Goal: Information Seeking & Learning: Learn about a topic

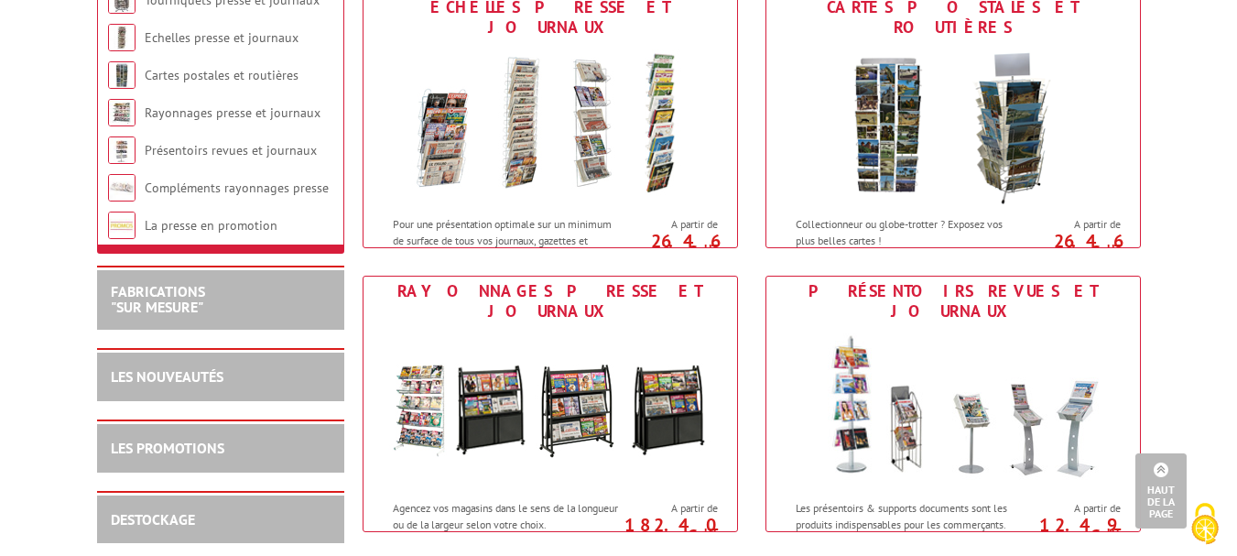
scroll to position [598, 0]
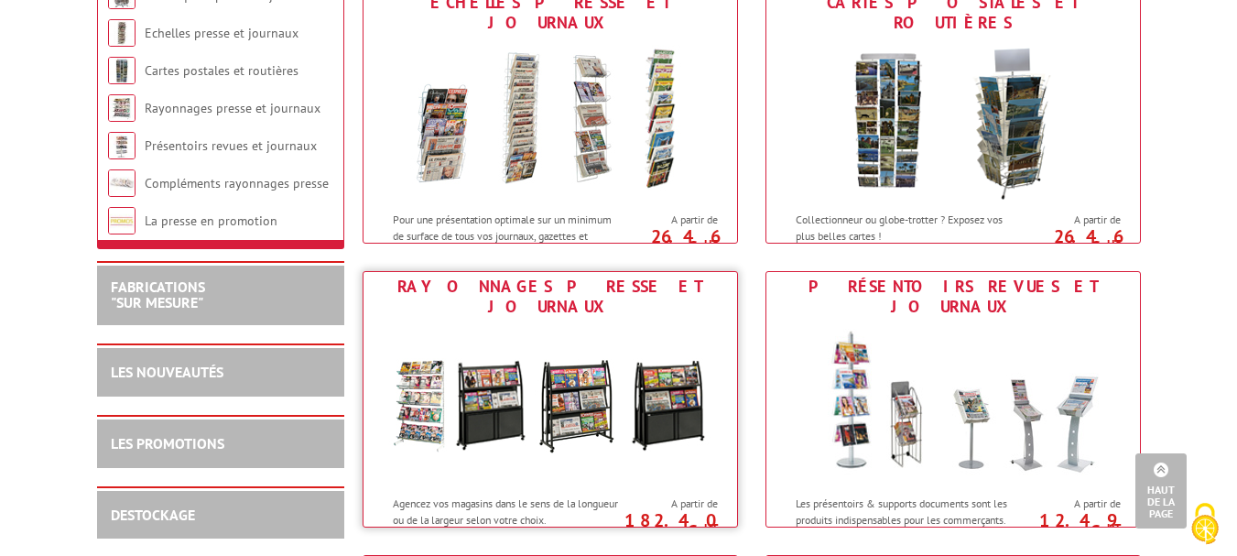
click at [570, 381] on img at bounding box center [550, 403] width 339 height 165
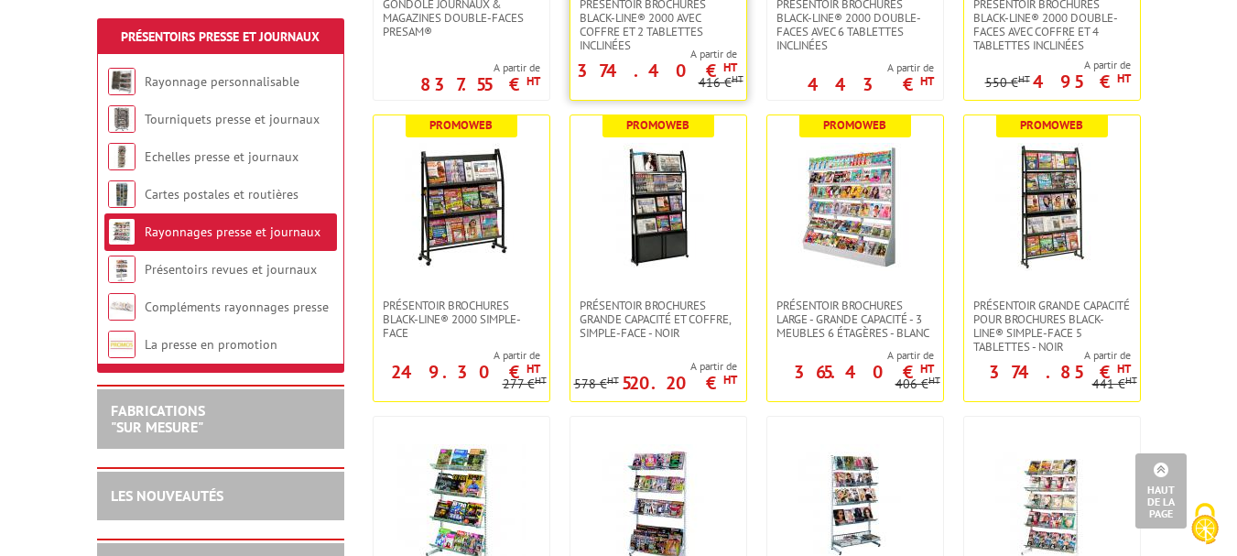
scroll to position [642, 0]
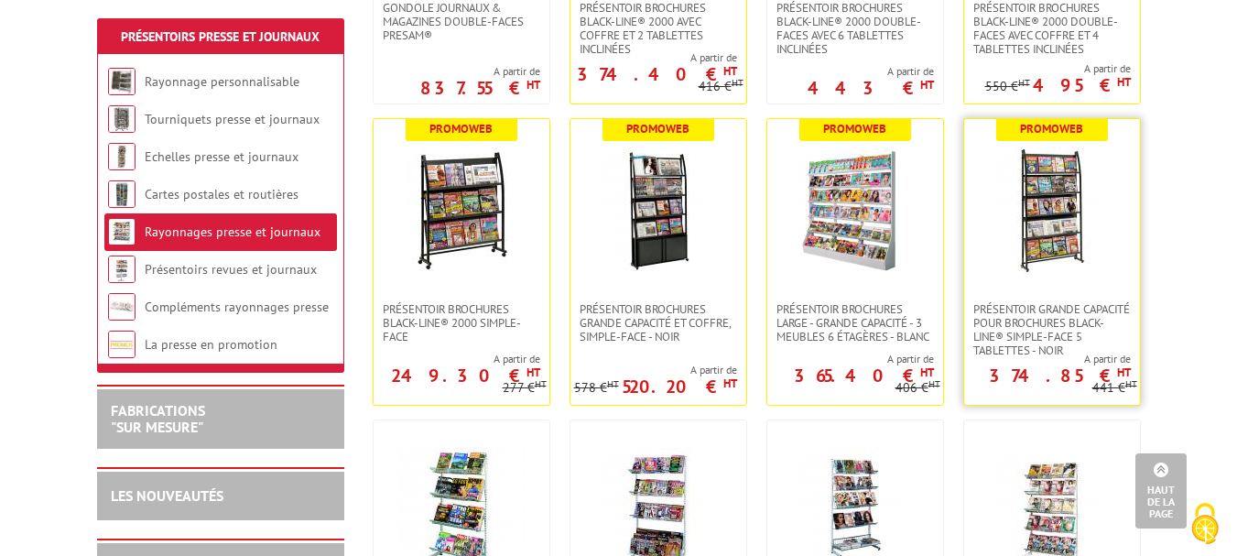
click at [1047, 190] on img at bounding box center [1052, 211] width 128 height 128
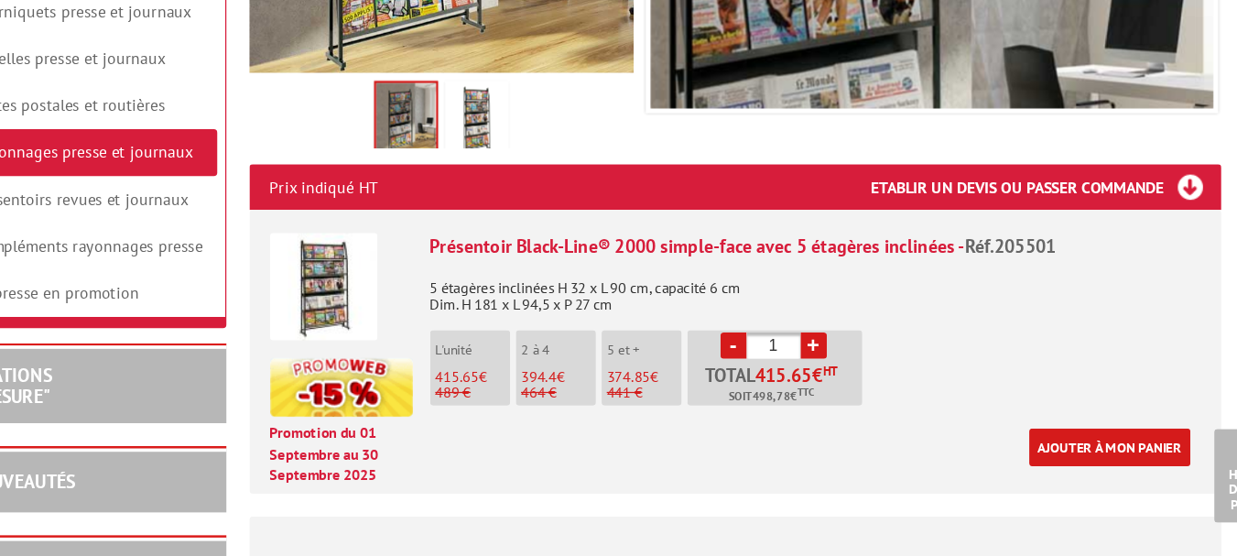
scroll to position [545, 0]
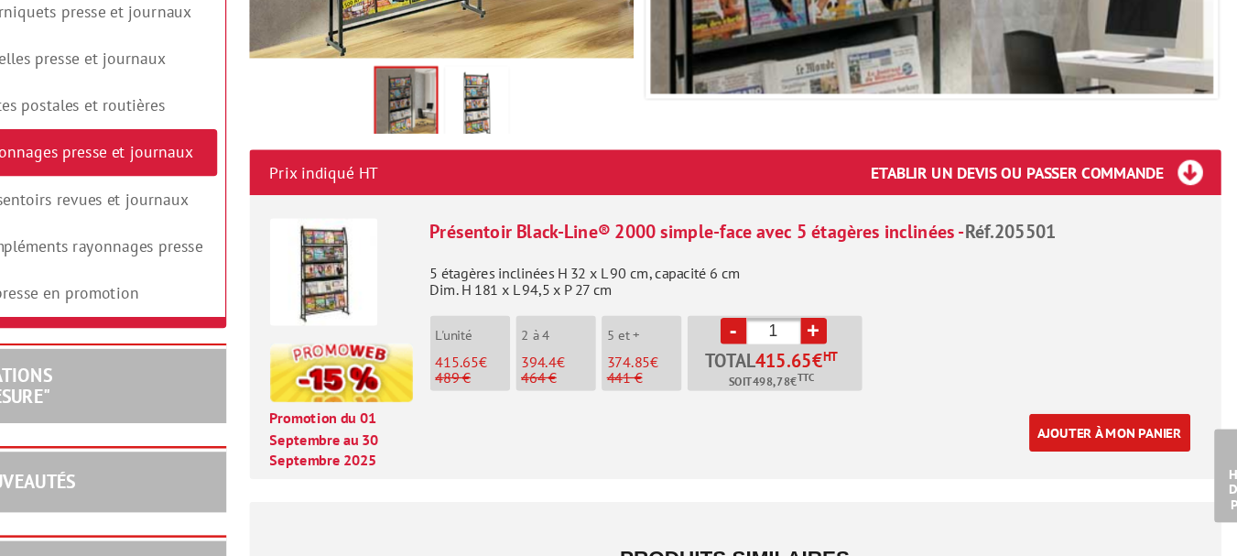
click at [437, 309] on img at bounding box center [422, 328] width 86 height 86
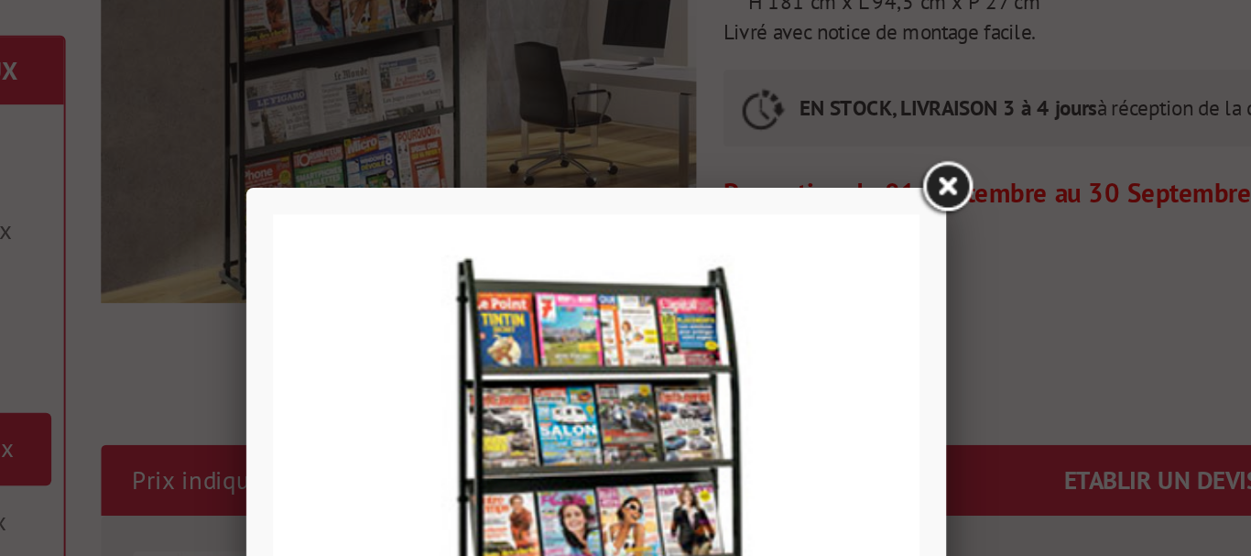
click at [799, 91] on link at bounding box center [799, 97] width 33 height 33
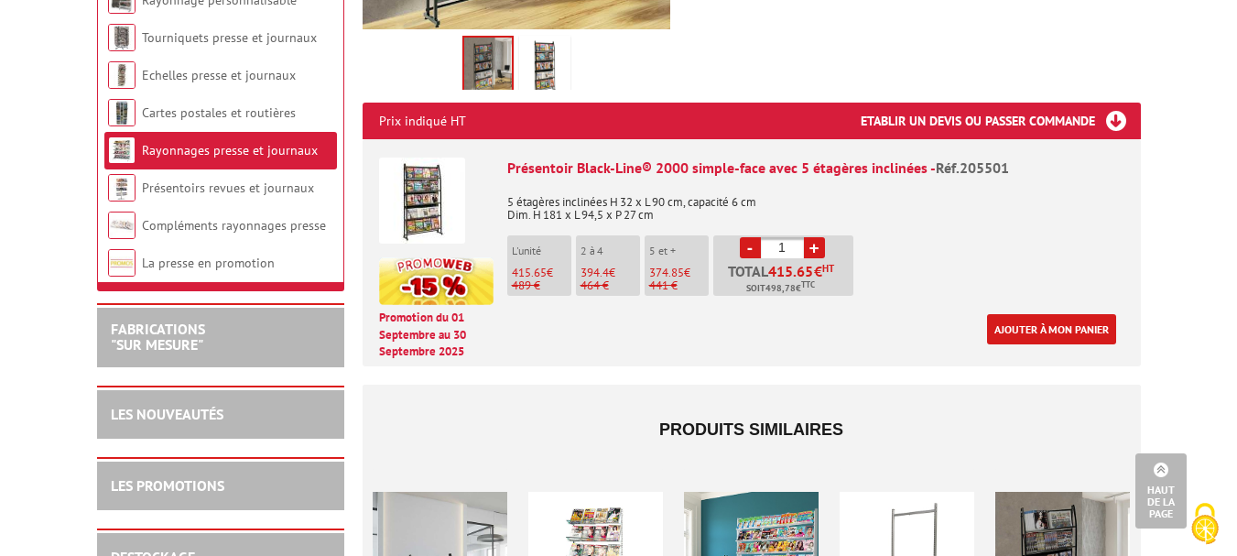
scroll to position [674, 0]
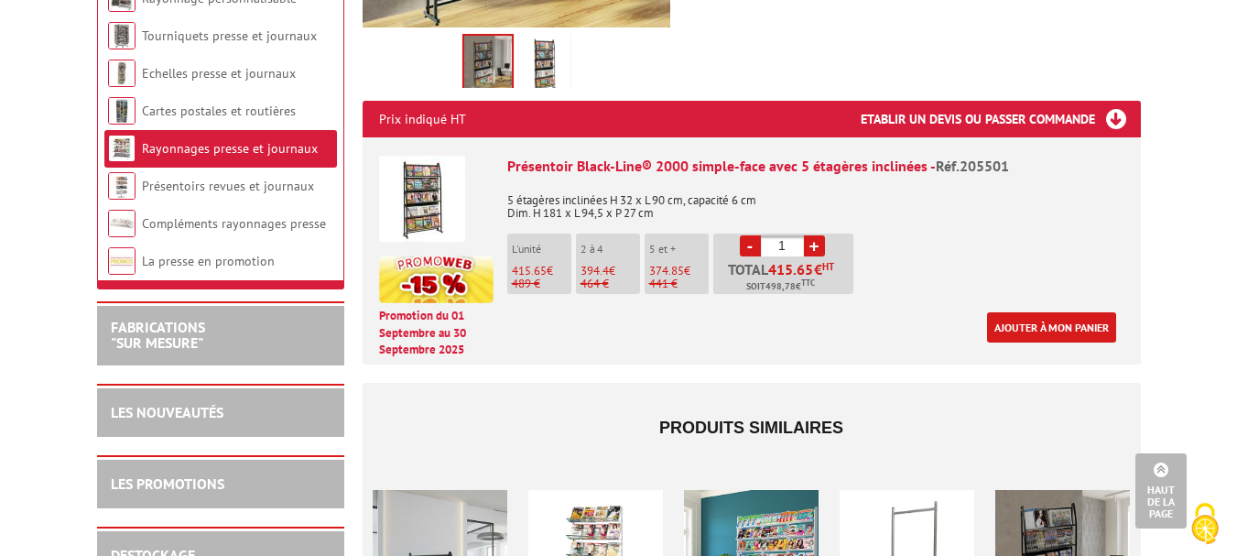
click at [417, 178] on img at bounding box center [422, 199] width 86 height 86
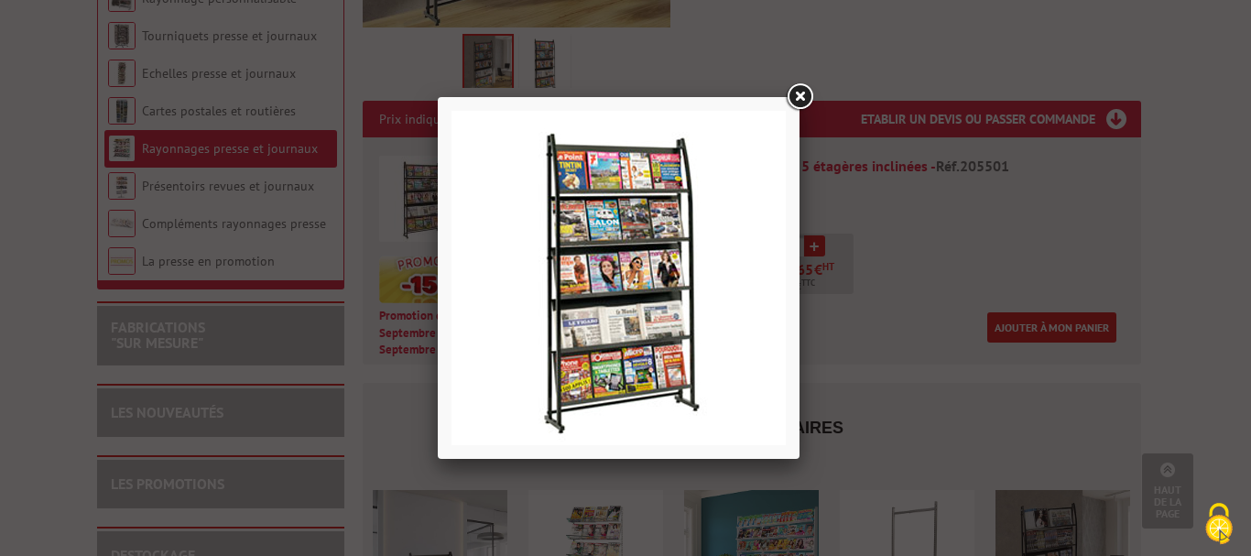
click at [807, 103] on link at bounding box center [799, 97] width 33 height 33
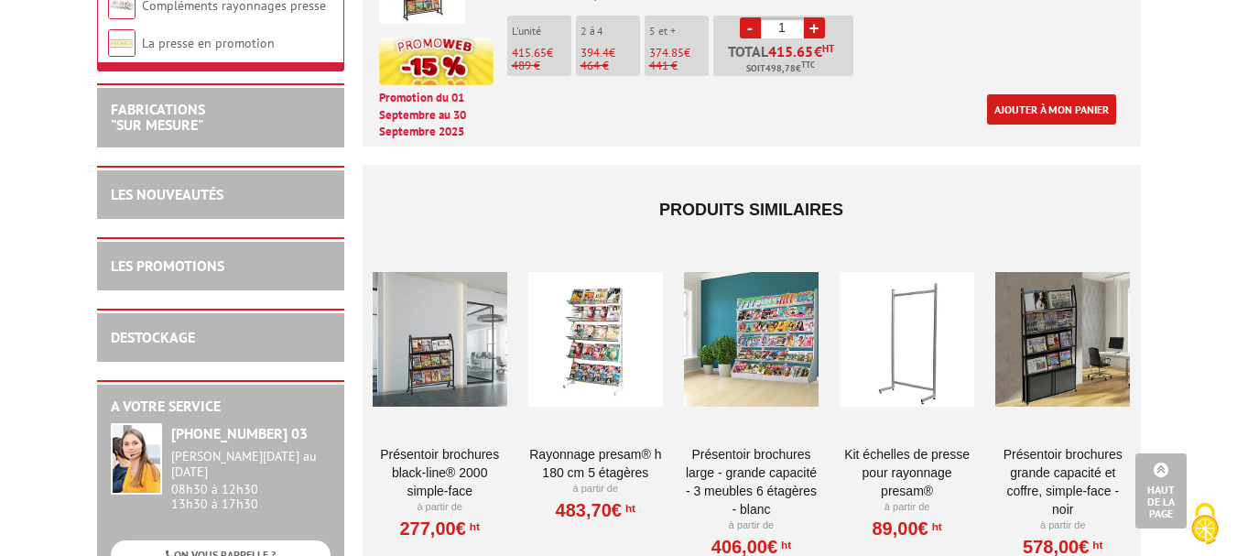
scroll to position [895, 0]
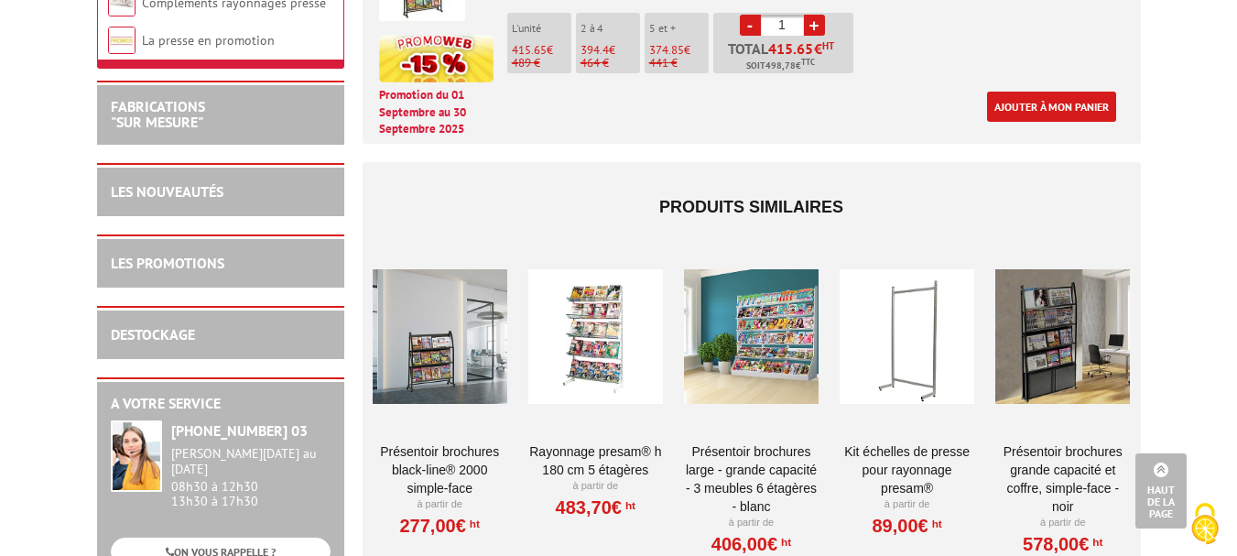
click at [433, 328] on div at bounding box center [440, 336] width 135 height 183
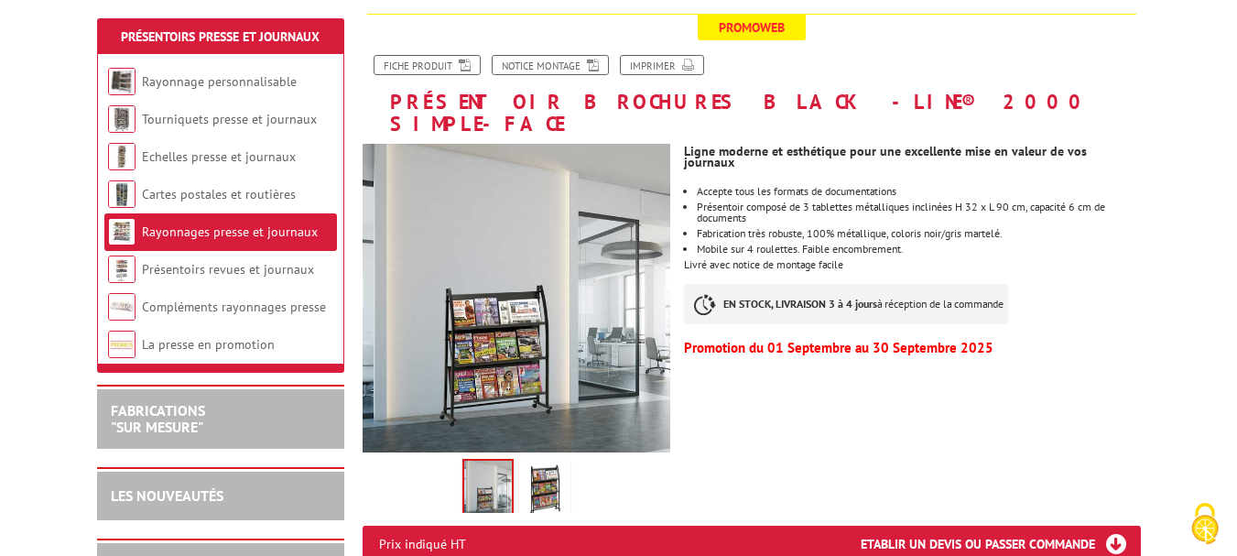
scroll to position [228, 0]
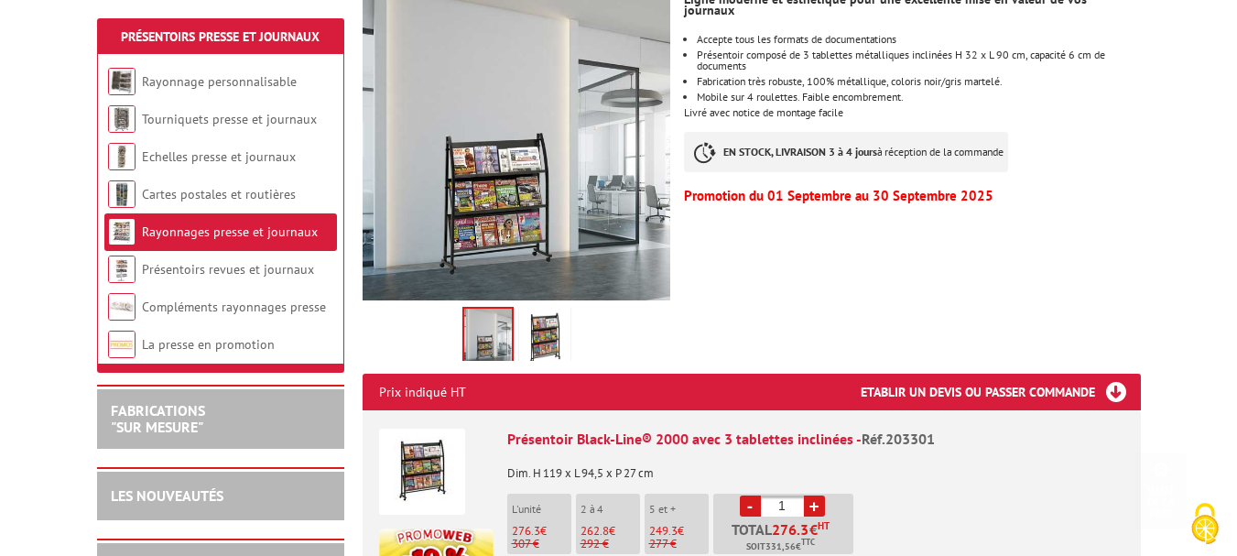
scroll to position [384, 0]
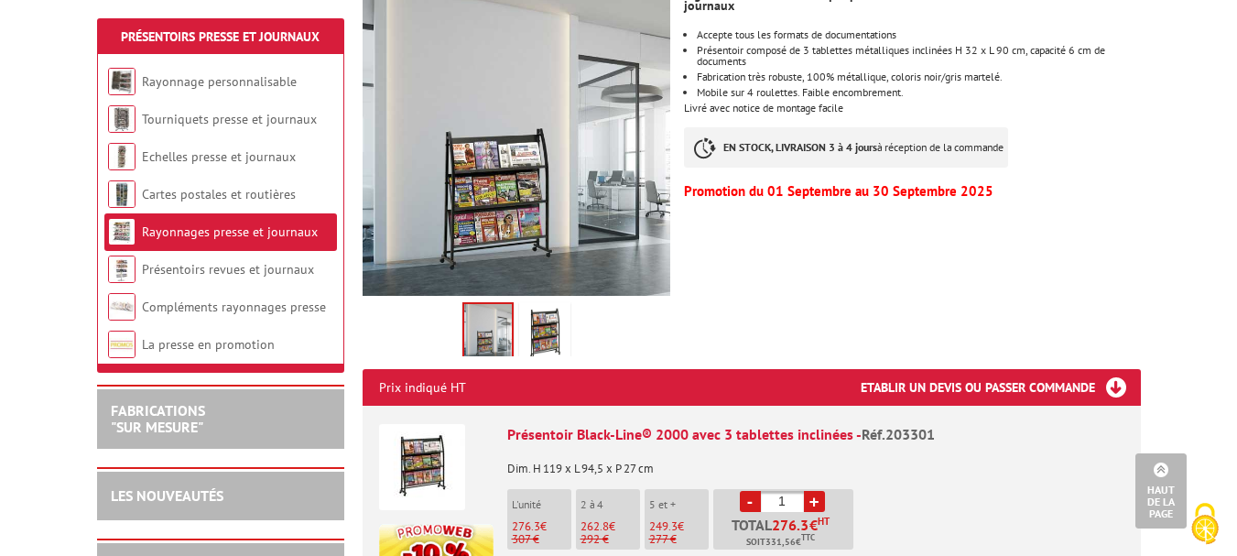
click at [0, 0] on div at bounding box center [0, 0] width 0 height 0
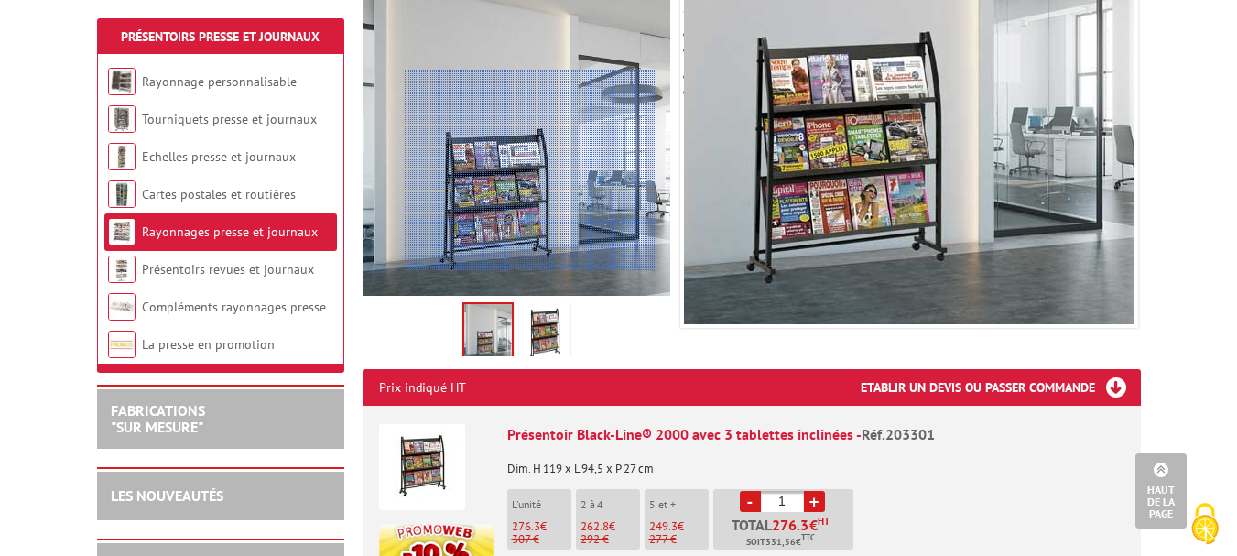
click at [868, 170] on img at bounding box center [883, 54] width 549 height 549
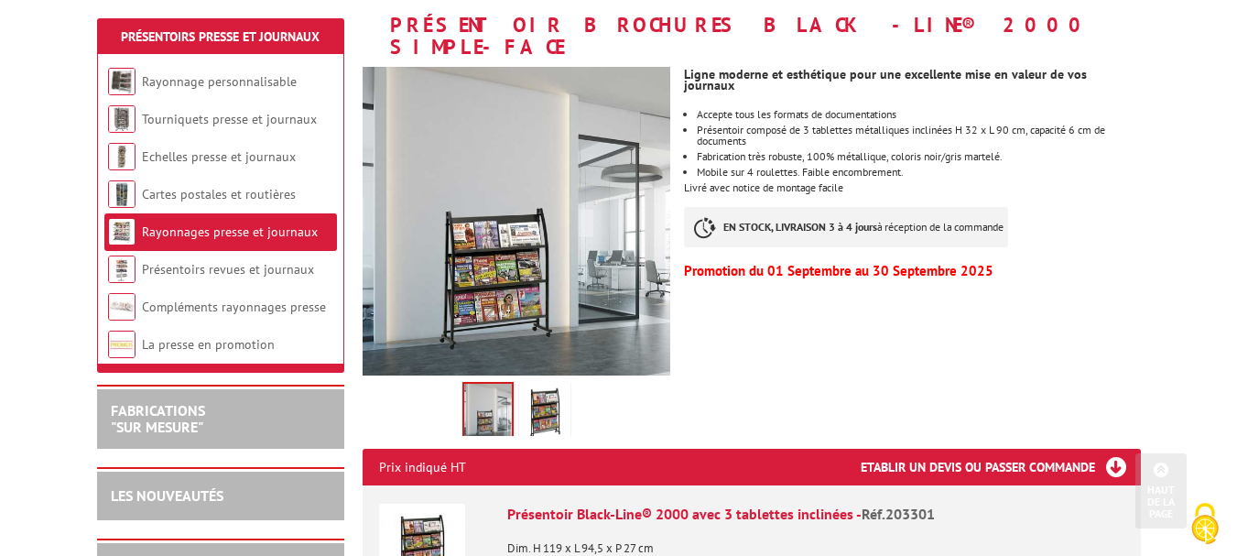
scroll to position [303, 0]
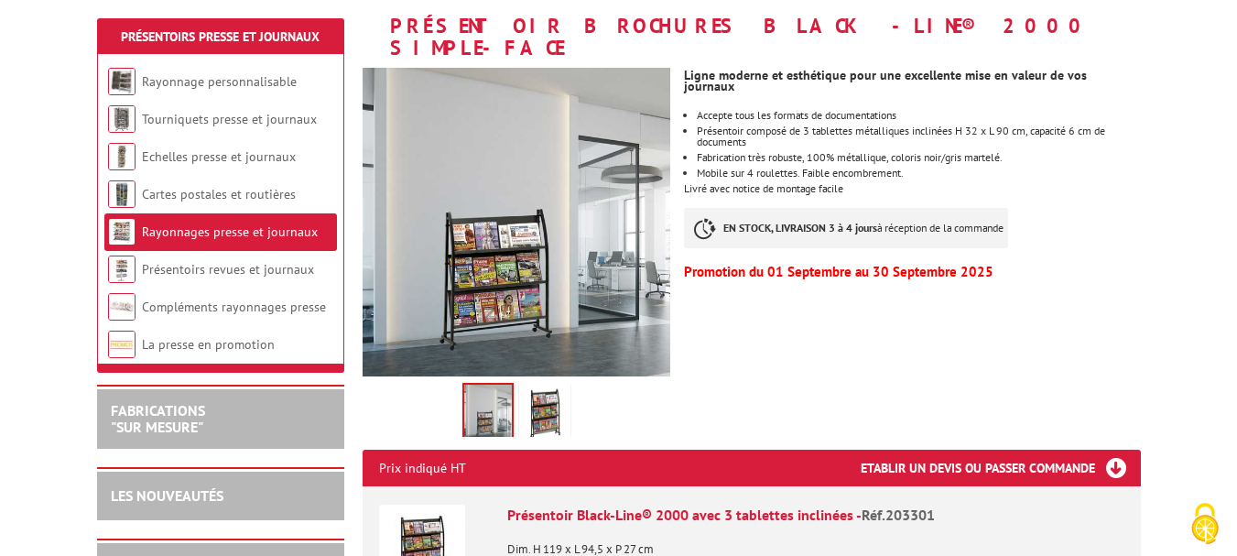
click at [0, 0] on div at bounding box center [0, 0] width 0 height 0
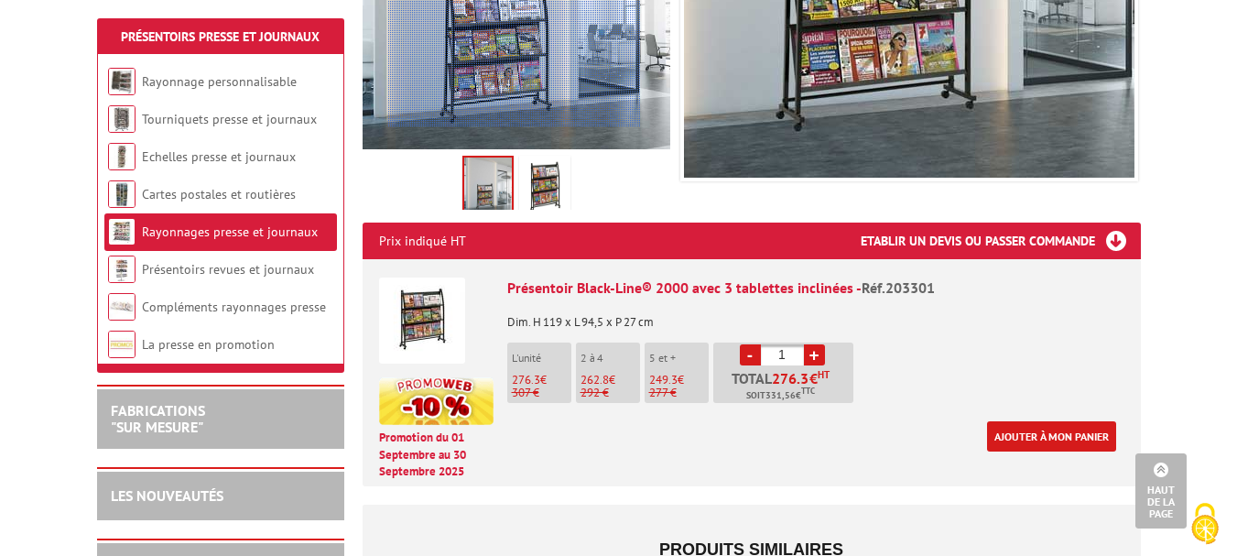
scroll to position [513, 0]
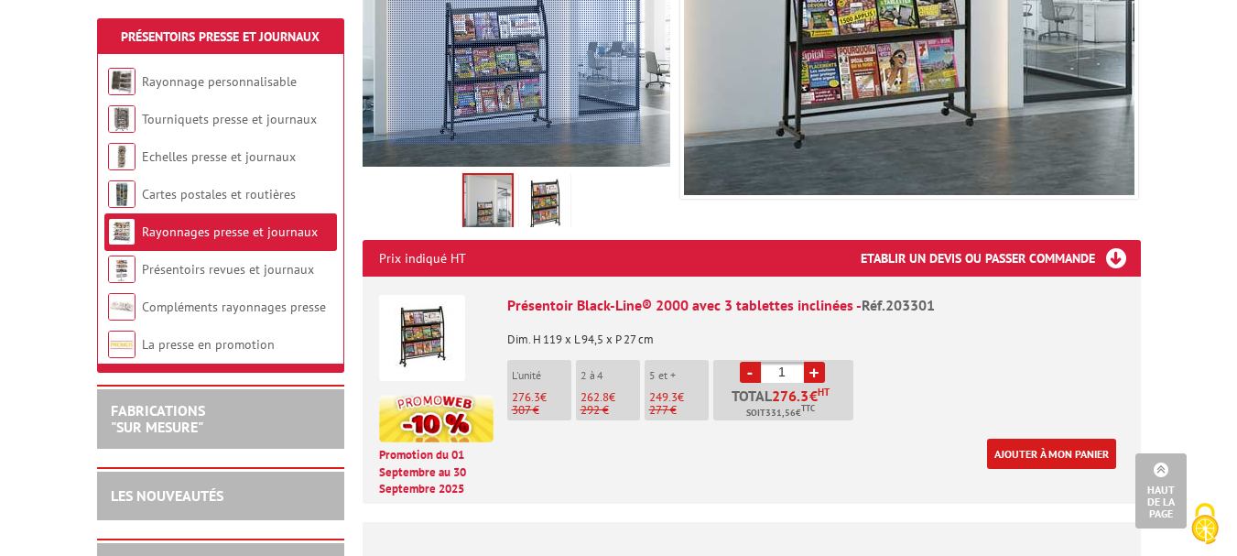
click at [420, 323] on img at bounding box center [422, 338] width 86 height 86
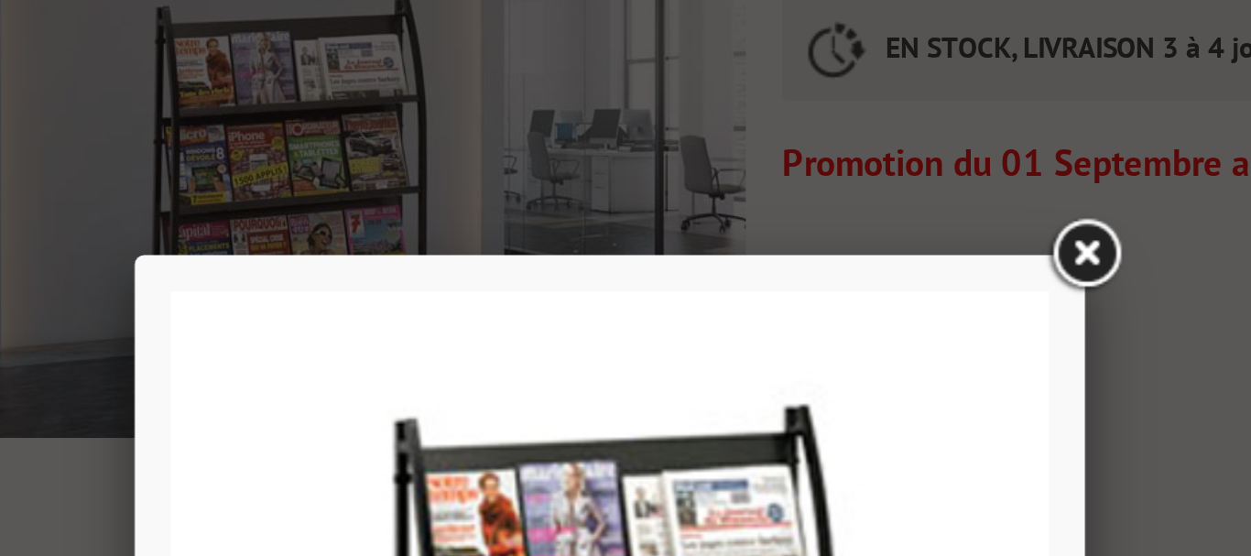
click at [803, 95] on link at bounding box center [799, 97] width 33 height 33
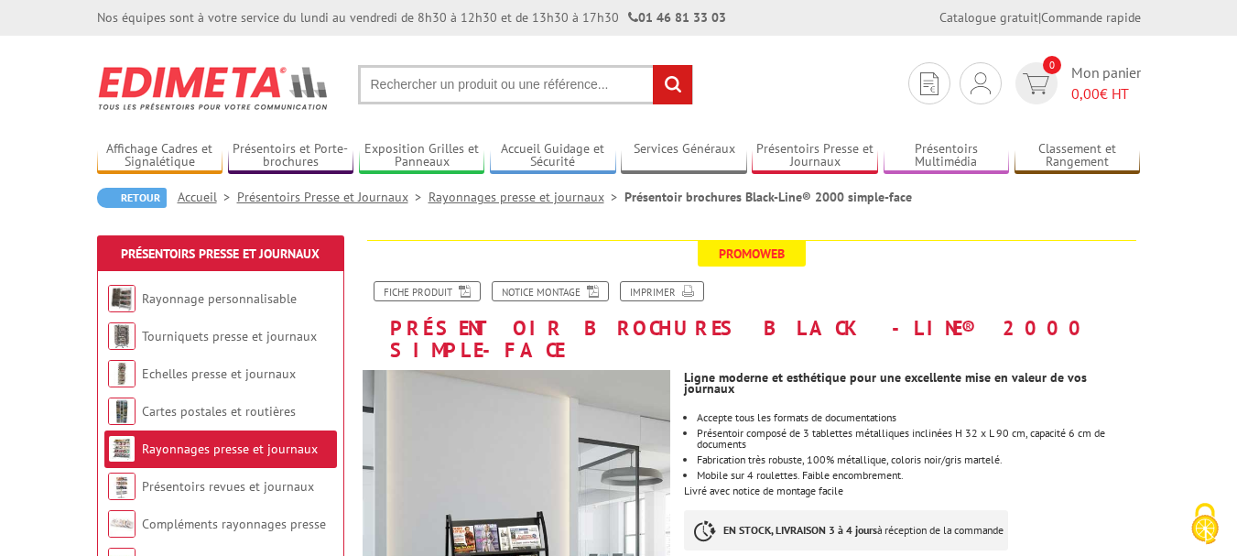
scroll to position [0, 0]
